Goal: Information Seeking & Learning: Find specific page/section

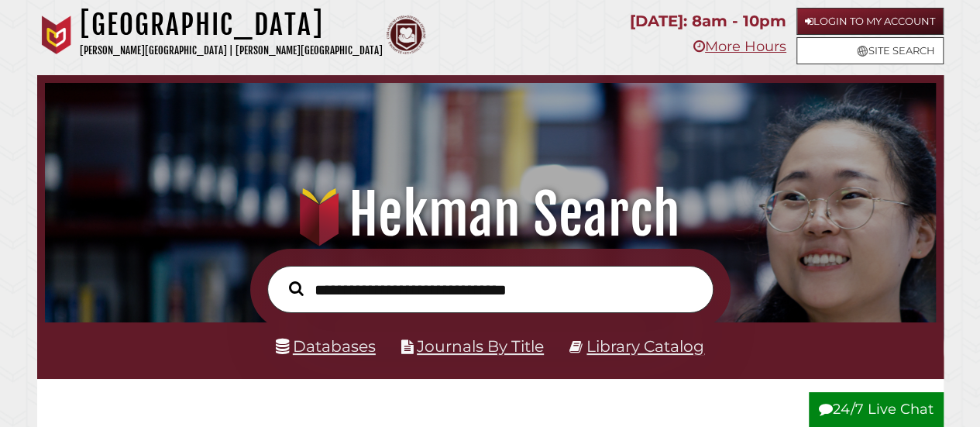
scroll to position [294, 883]
click at [341, 348] on link "Databases" at bounding box center [326, 345] width 100 height 19
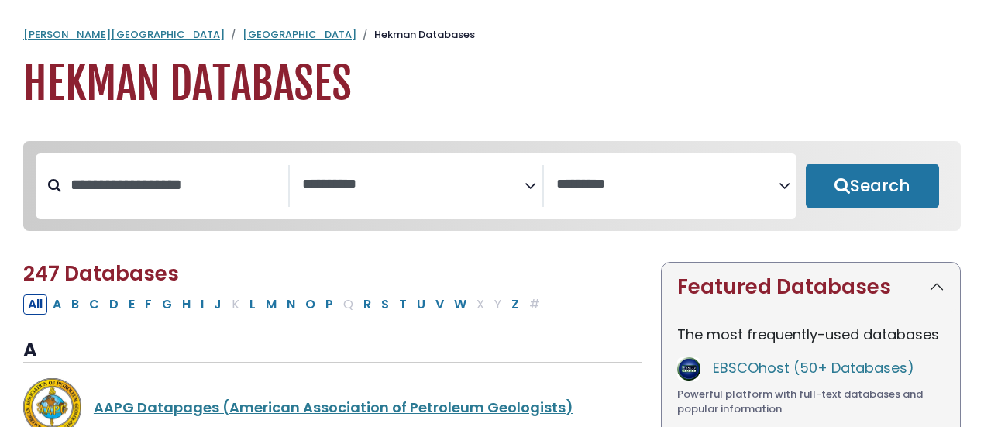
select select "Database Subject Filter"
select select "Database Vendors Filter"
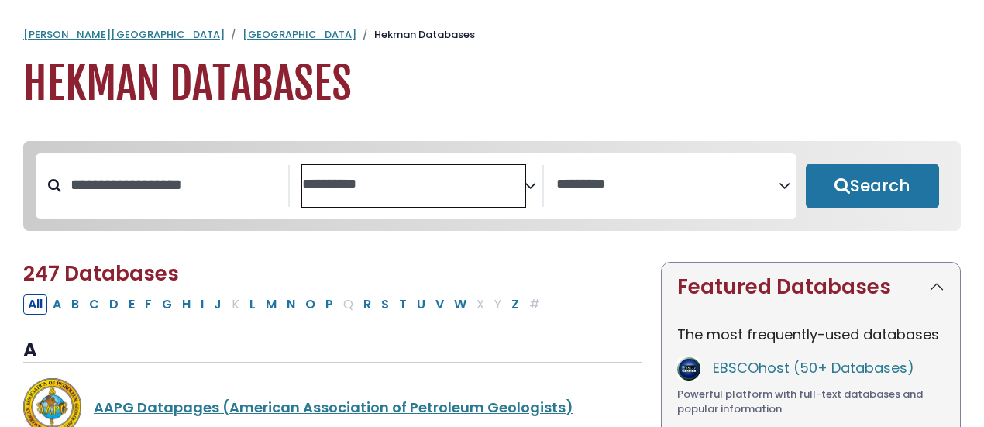
click at [510, 185] on textarea "Search" at bounding box center [413, 185] width 222 height 16
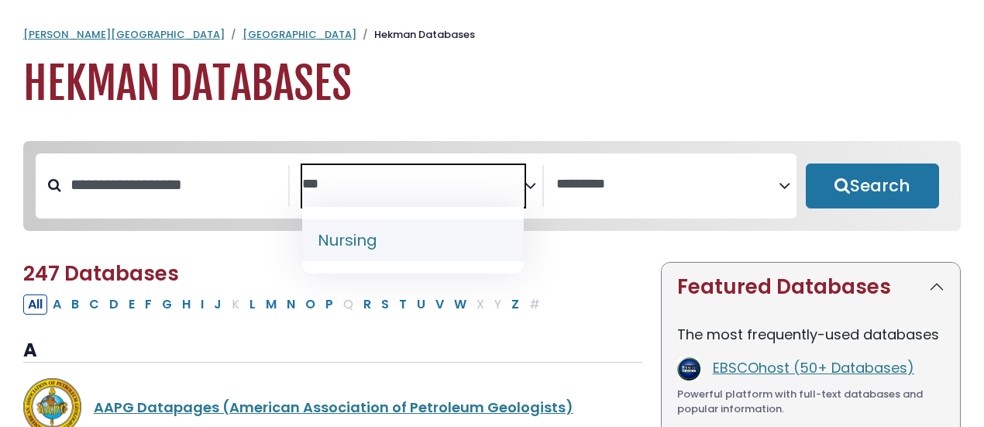
type textarea "***"
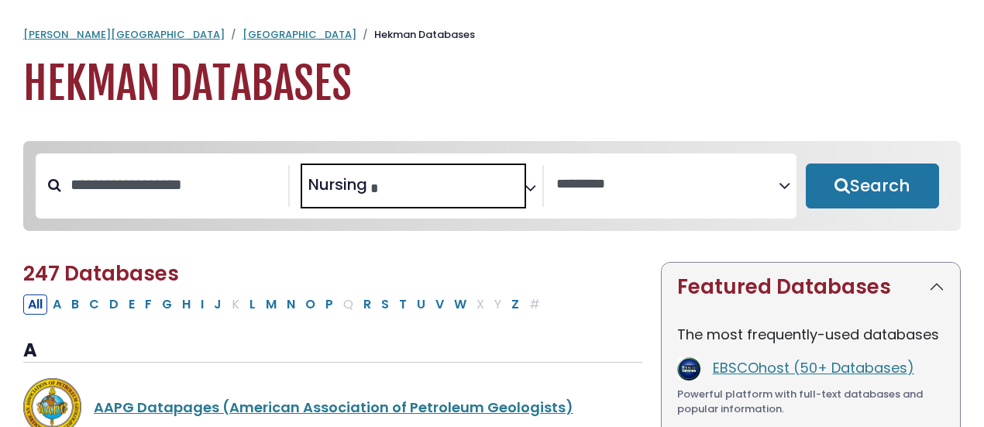
select select "*****"
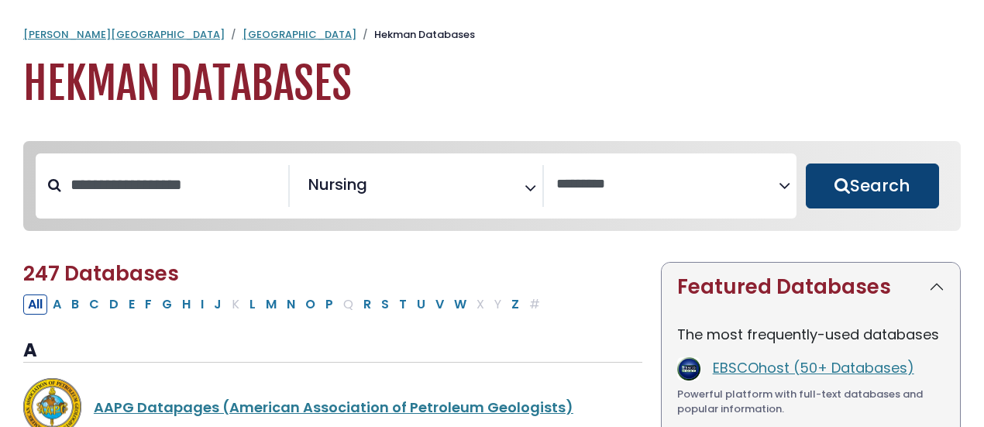
click at [893, 186] on button "Search" at bounding box center [872, 185] width 133 height 45
select select "Database Vendors Filter"
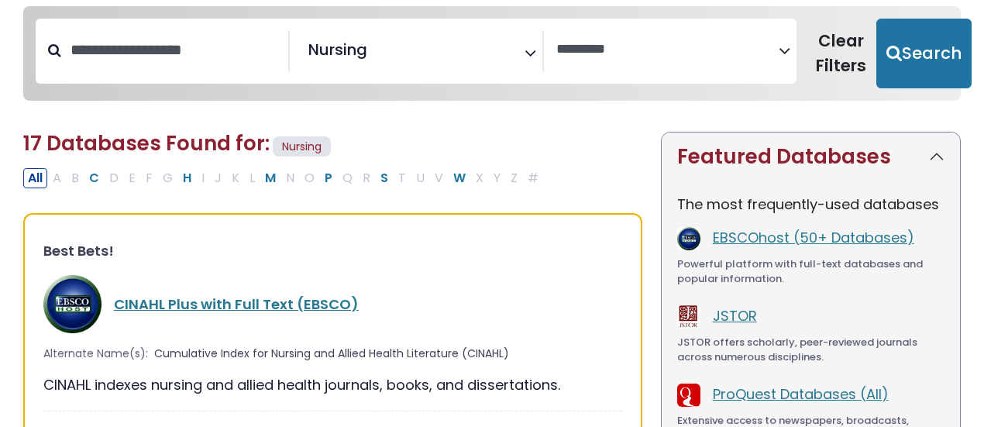
scroll to position [139, 0]
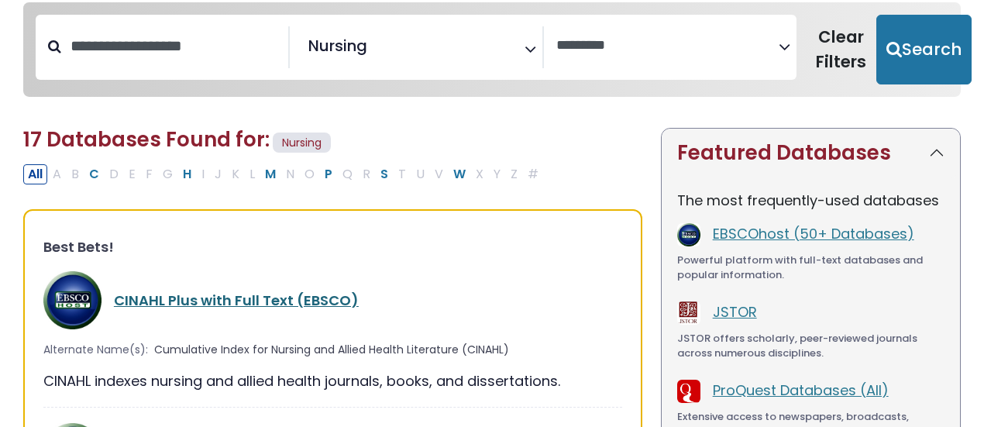
click at [218, 292] on link "CINAHL Plus with Full Text (EBSCO)" at bounding box center [236, 300] width 245 height 19
click at [253, 298] on link "CINAHL Plus with Full Text (EBSCO)" at bounding box center [236, 300] width 245 height 19
